Goal: Task Accomplishment & Management: Complete application form

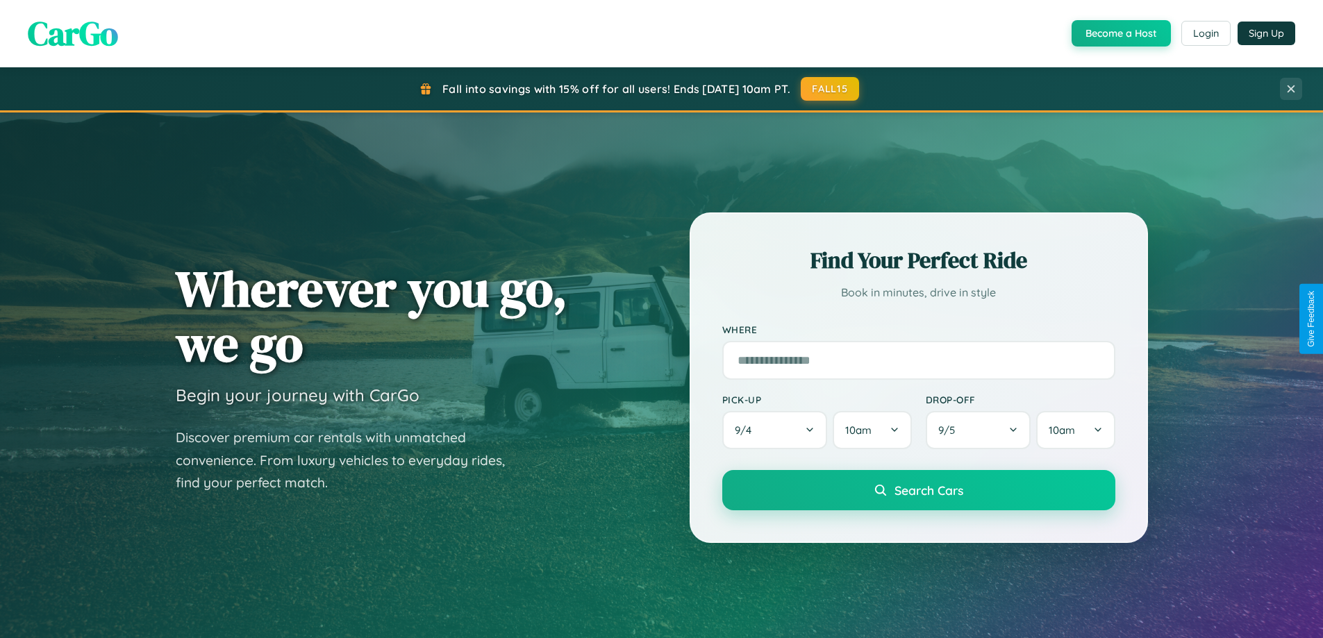
scroll to position [598, 0]
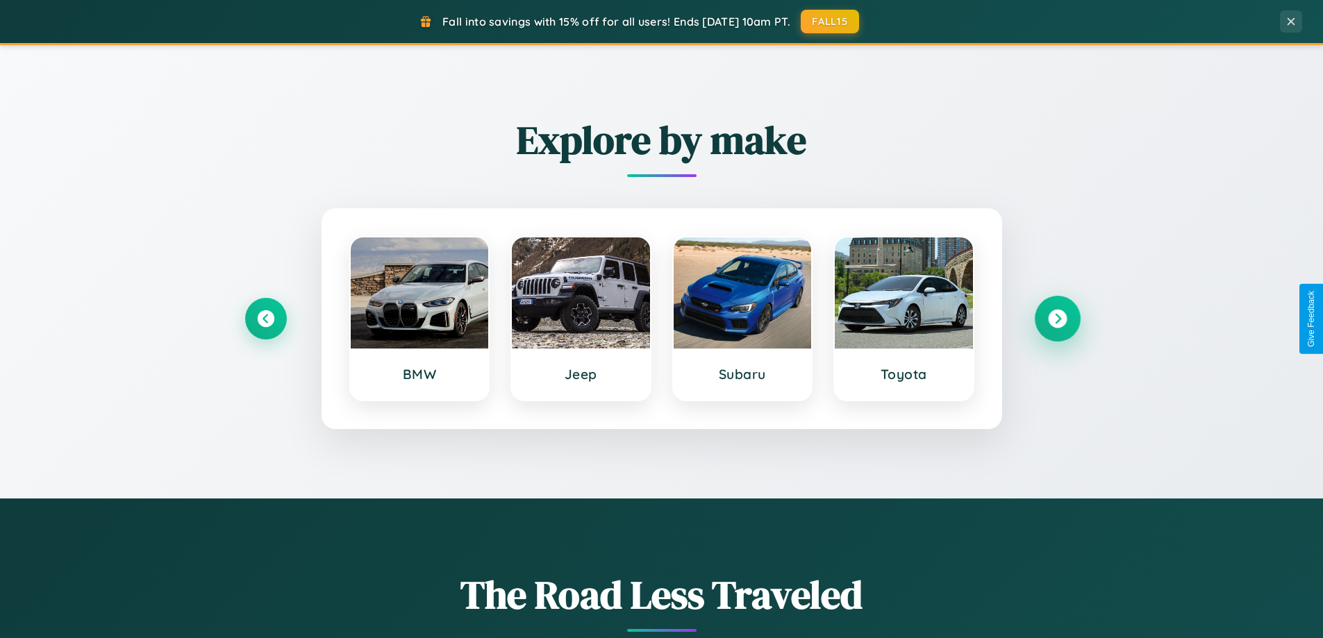
click at [1057, 319] on icon at bounding box center [1057, 319] width 19 height 19
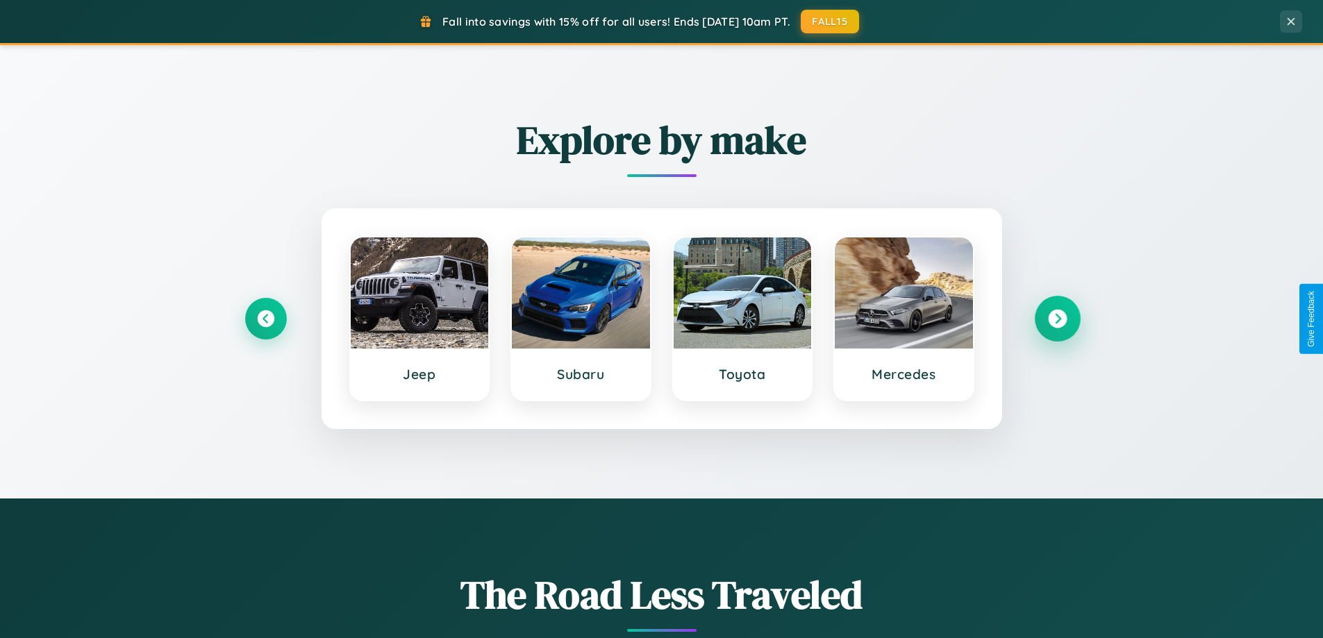
click at [1057, 319] on icon at bounding box center [1057, 319] width 19 height 19
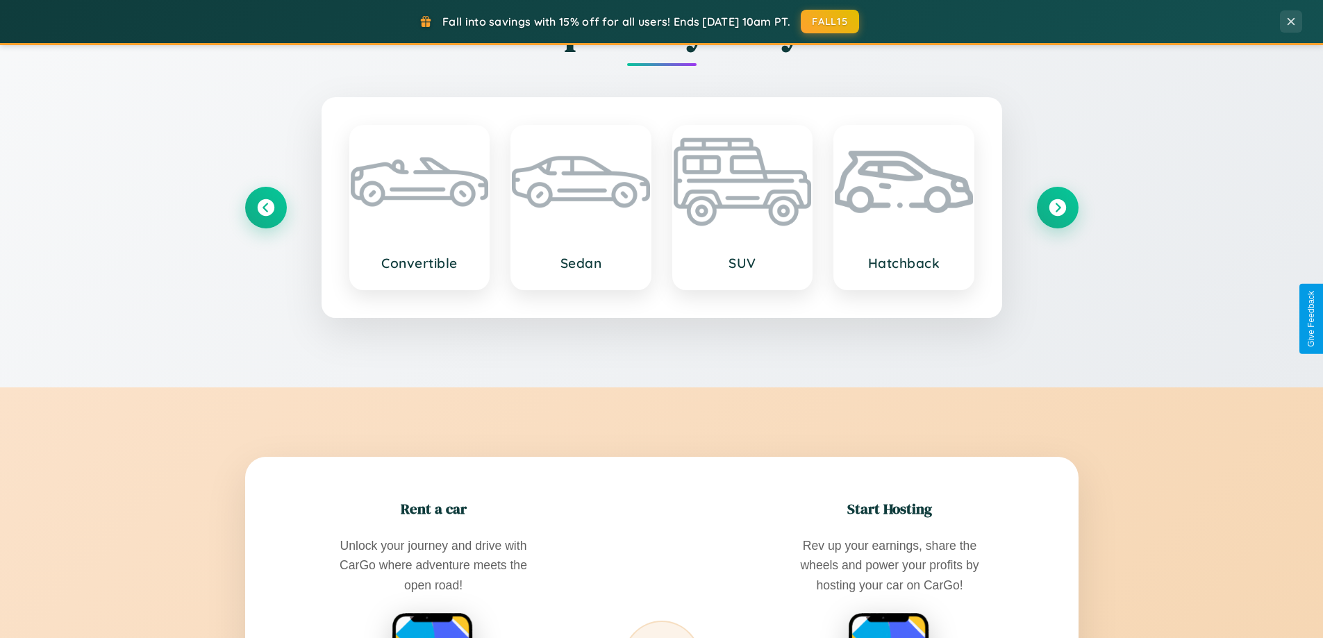
scroll to position [2231, 0]
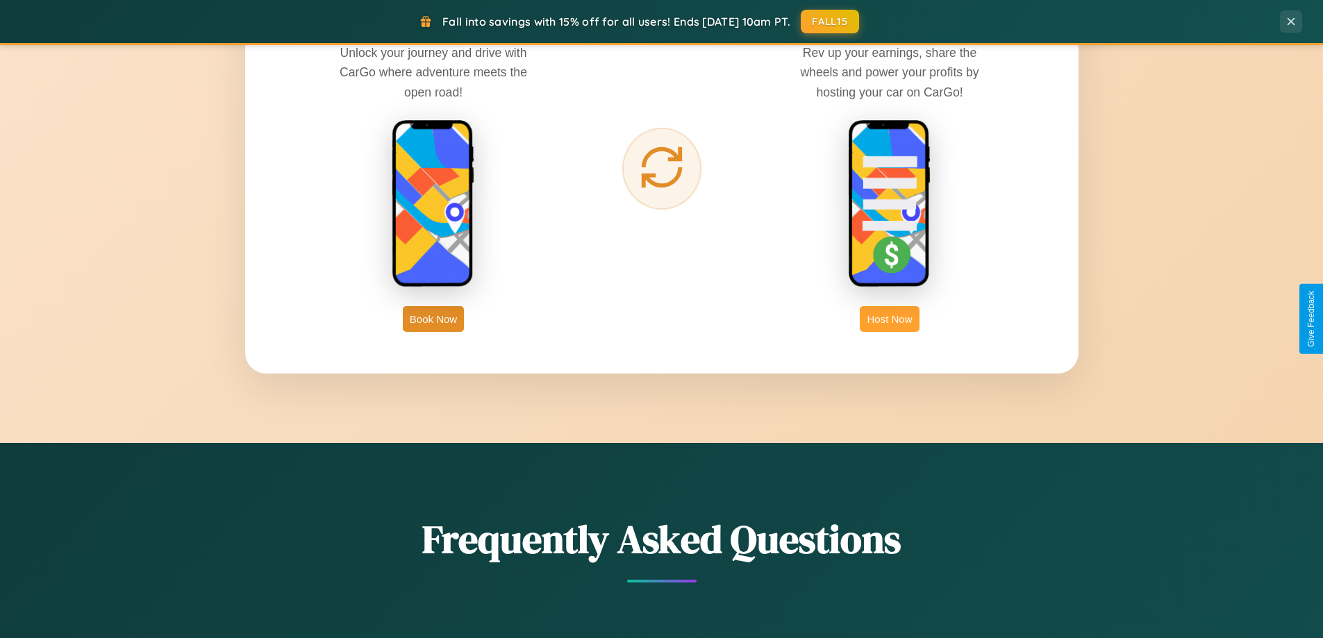
click at [889, 319] on button "Host Now" at bounding box center [888, 319] width 59 height 26
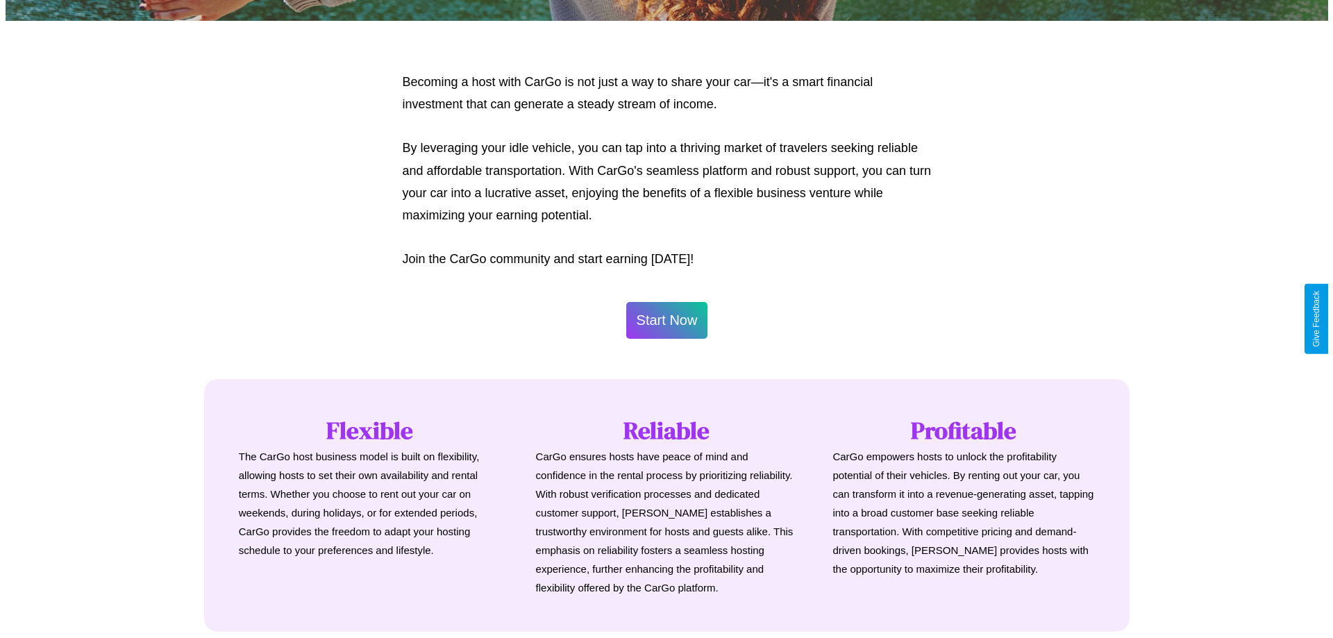
scroll to position [671, 0]
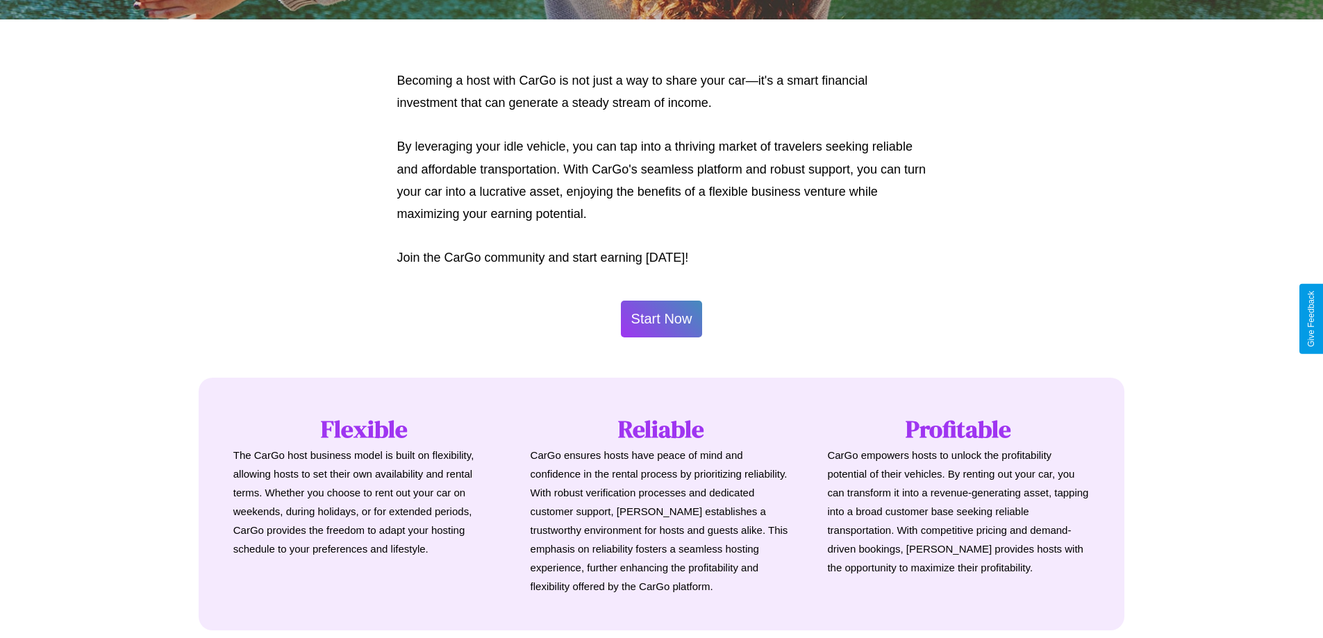
click at [661, 319] on button "Start Now" at bounding box center [662, 319] width 82 height 37
